Goal: Use online tool/utility: Utilize a website feature to perform a specific function

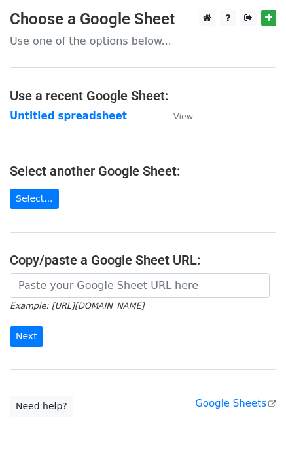
drag, startPoint x: 71, startPoint y: 272, endPoint x: 67, endPoint y: 282, distance: 9.7
click at [67, 282] on main "Choose a Google Sheet Use one of the options below... Use a recent Google Sheet…" at bounding box center [143, 213] width 286 height 407
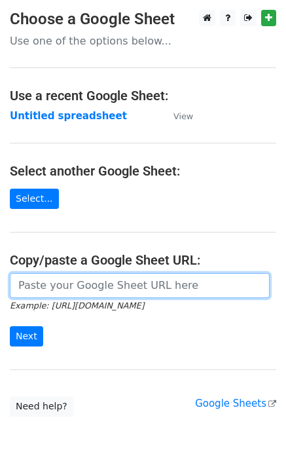
click at [52, 287] on input "url" at bounding box center [140, 285] width 260 height 25
paste input "[URL][DOMAIN_NAME]"
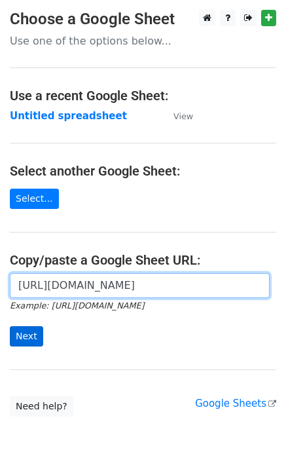
type input "[URL][DOMAIN_NAME]"
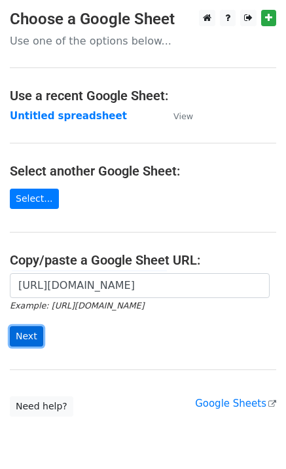
scroll to position [0, 0]
click at [26, 331] on input "Next" at bounding box center [26, 336] width 33 height 20
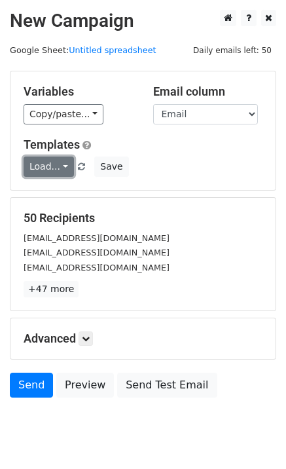
click at [45, 170] on link "Load..." at bounding box center [49, 166] width 50 height 20
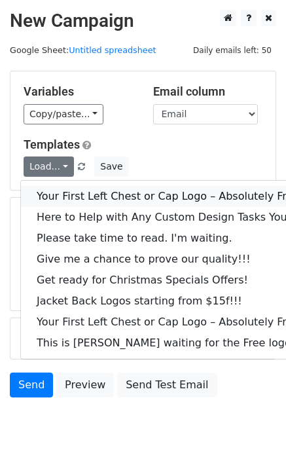
click at [94, 186] on link "Your First Left Chest or Cap Logo – Absolutely Free" at bounding box center [177, 196] width 312 height 21
